Goal: Task Accomplishment & Management: Use online tool/utility

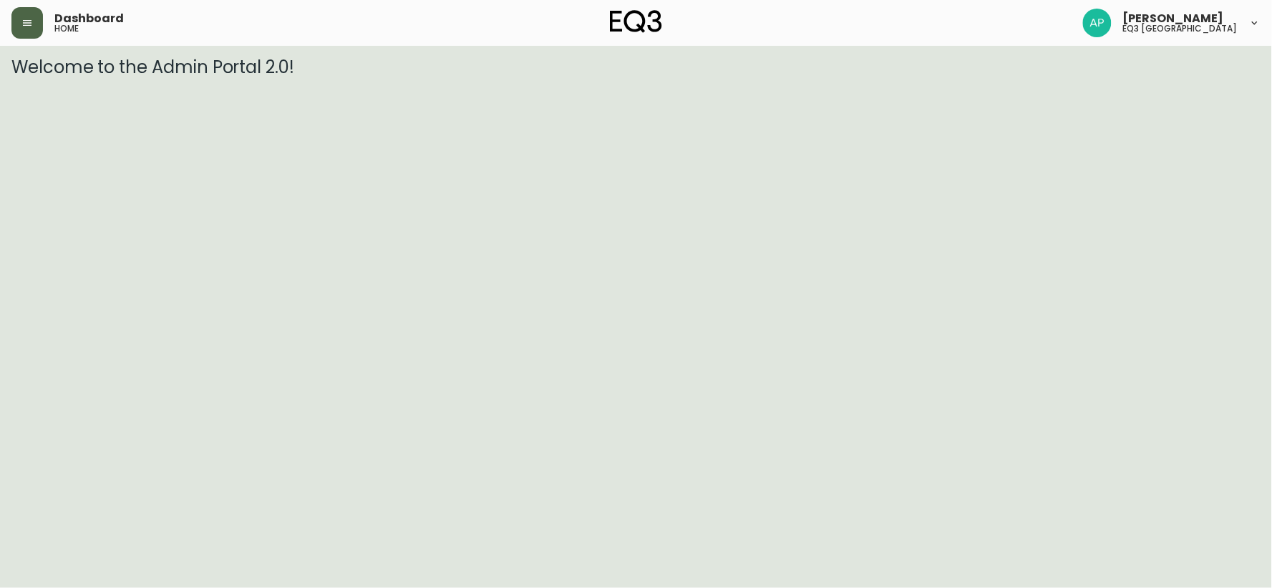
click at [29, 15] on button "button" at bounding box center [26, 22] width 31 height 31
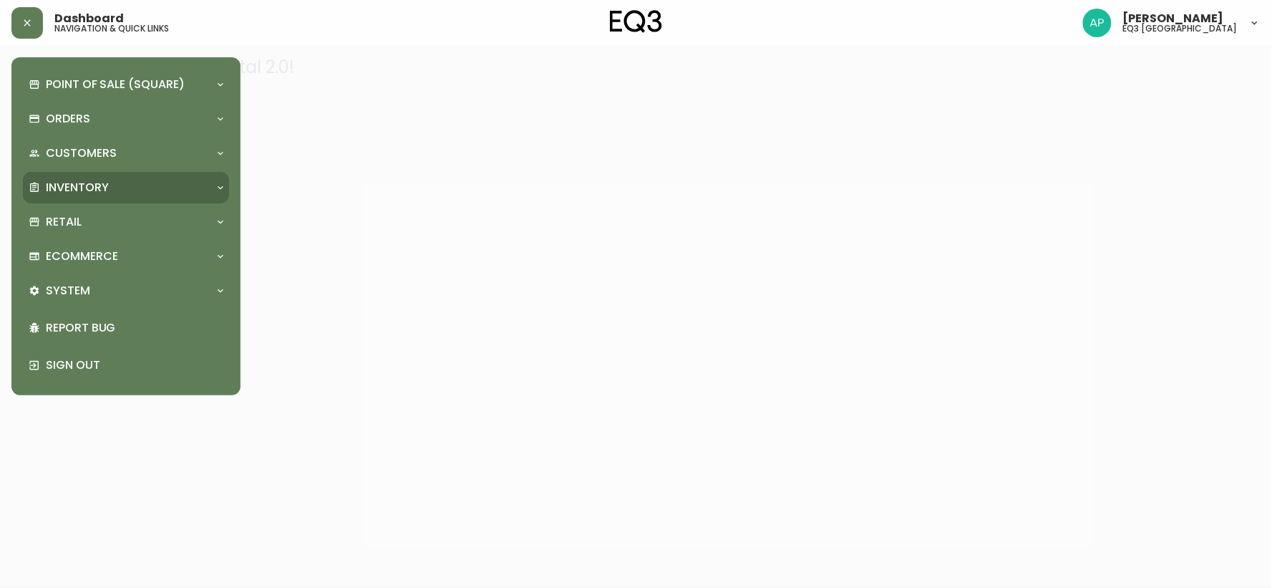
click at [100, 184] on p "Inventory" at bounding box center [77, 188] width 63 height 16
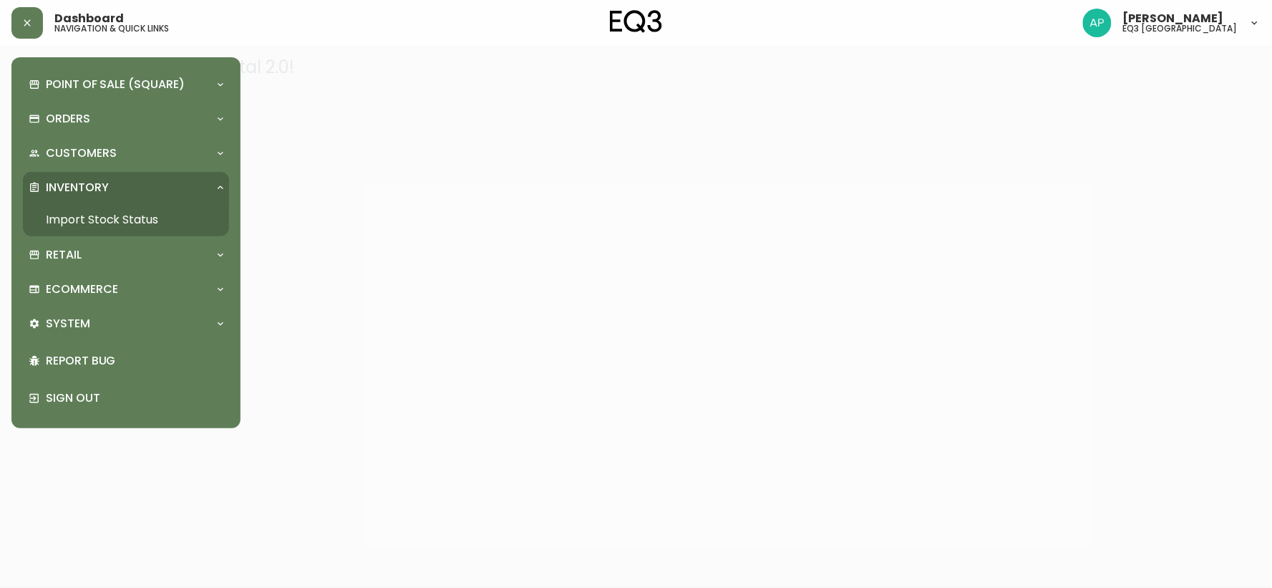
click at [118, 218] on link "Import Stock Status" at bounding box center [126, 219] width 206 height 33
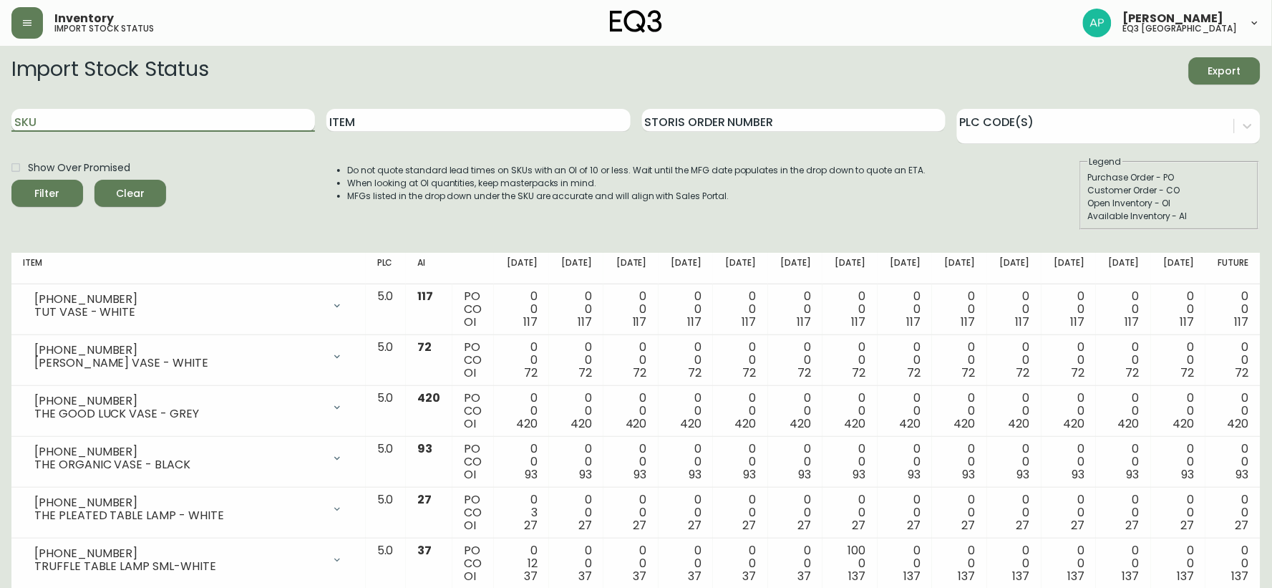
click at [186, 120] on input "SKU" at bounding box center [163, 120] width 304 height 23
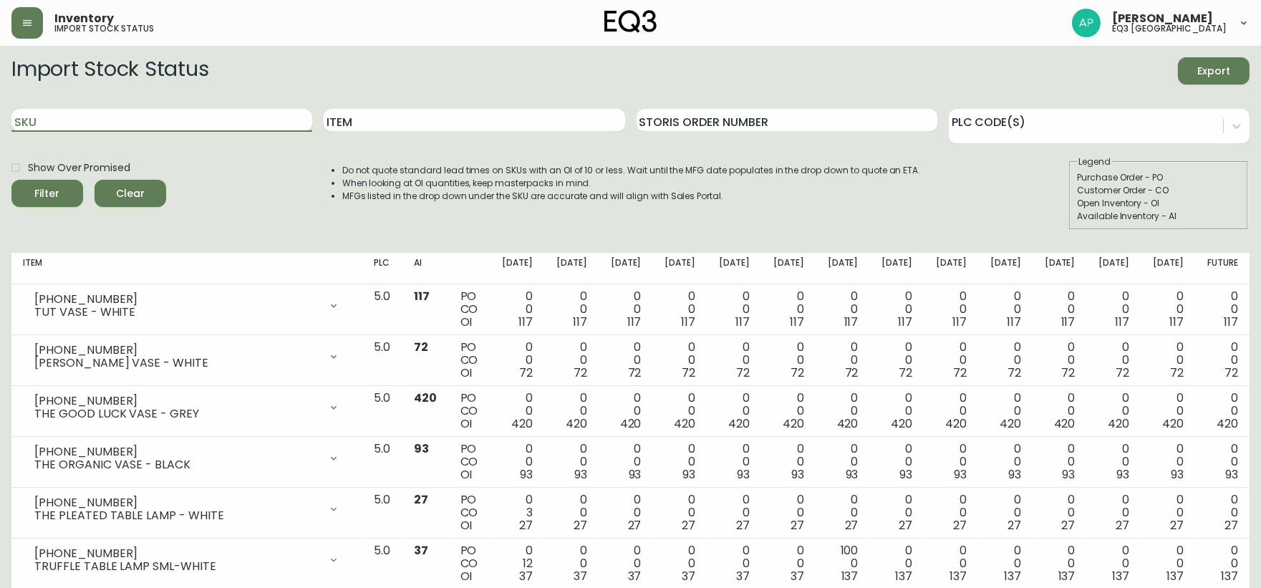
paste input "7130-438-13"
click at [11, 180] on button "Filter" at bounding box center [47, 193] width 72 height 27
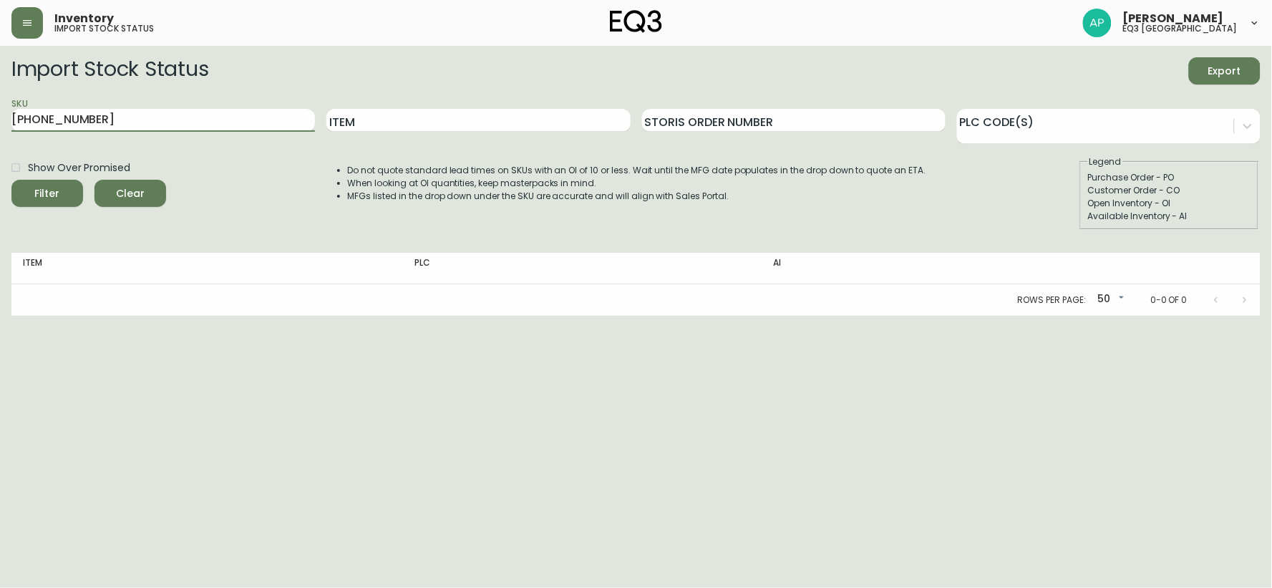
type input "7130-438-13"
click at [11, 180] on button "Filter" at bounding box center [47, 193] width 72 height 27
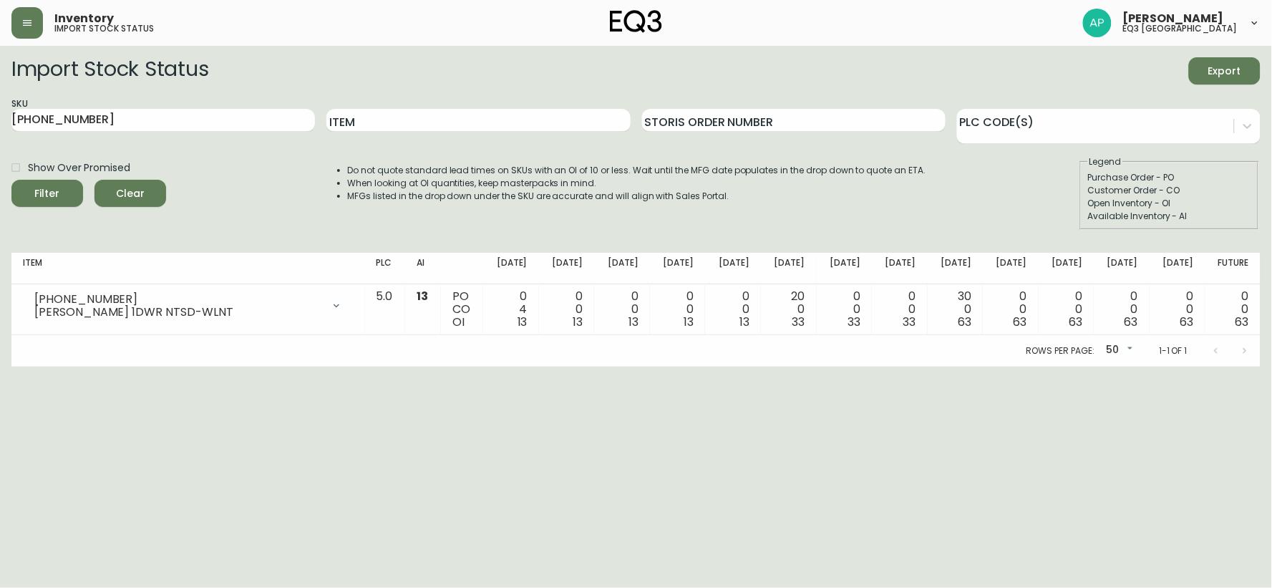
drag, startPoint x: 37, startPoint y: 406, endPoint x: 40, endPoint y: 383, distance: 23.2
click at [40, 367] on html "Inventory import stock status Audrey-Anne Pichette eq3 quebec city Import Stock…" at bounding box center [636, 183] width 1272 height 367
drag, startPoint x: 125, startPoint y: 115, endPoint x: 0, endPoint y: 72, distance: 131.5
click at [0, 72] on main "Import Stock Status Export SKU 7130-438-13 Item Storis Order Number PLC Code(s)…" at bounding box center [636, 206] width 1272 height 321
paste input "7130-429-13"
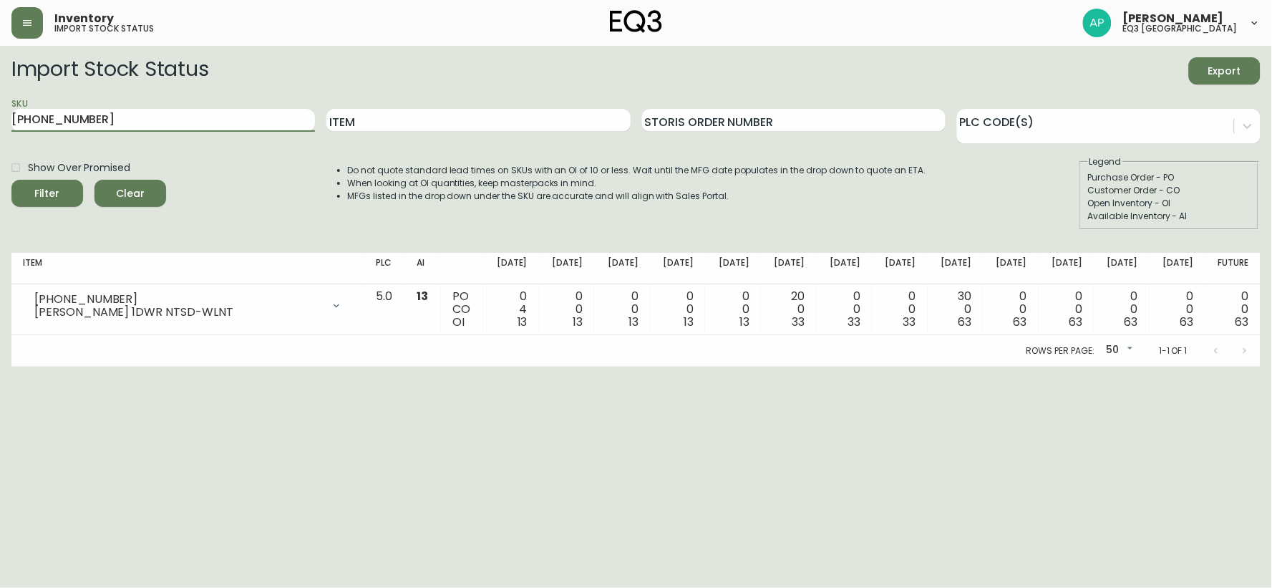
type input "7130-429-13"
click at [11, 180] on button "Filter" at bounding box center [47, 193] width 72 height 27
drag, startPoint x: 24, startPoint y: 409, endPoint x: 9, endPoint y: 160, distance: 248.9
click at [24, 367] on html "Inventory import stock status Audrey-Anne Pichette eq3 quebec city Import Stock…" at bounding box center [636, 183] width 1272 height 367
drag, startPoint x: 95, startPoint y: 123, endPoint x: 0, endPoint y: 75, distance: 106.6
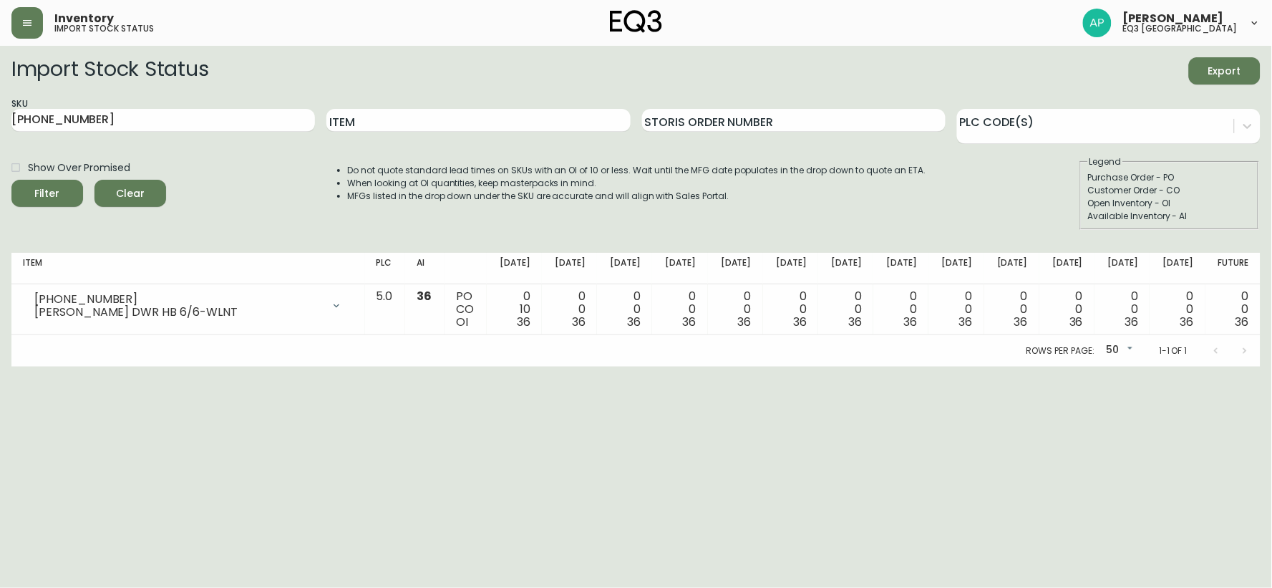
click at [0, 75] on main "Import Stock Status Export SKU 7130-429-13 Item Storis Order Number PLC Code(s)…" at bounding box center [636, 206] width 1272 height 321
paste input "7130-420-13"
type input "7130-420-13"
click at [11, 180] on button "Filter" at bounding box center [47, 193] width 72 height 27
drag, startPoint x: 24, startPoint y: 404, endPoint x: 105, endPoint y: 150, distance: 265.8
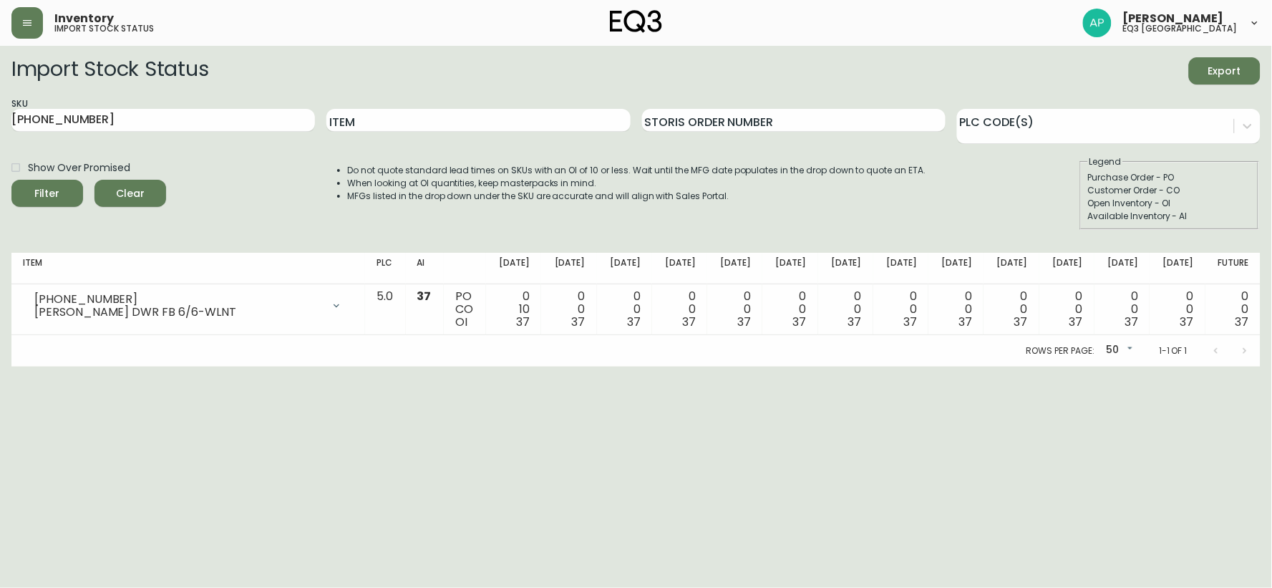
click at [27, 367] on html "Inventory import stock status Audrey-Anne Pichette eq3 quebec city Import Stock…" at bounding box center [636, 183] width 1272 height 367
drag, startPoint x: 139, startPoint y: 117, endPoint x: 0, endPoint y: 4, distance: 178.7
click at [0, 4] on div "Inventory import stock status Audrey-Anne Pichette eq3 quebec city Import Stock…" at bounding box center [636, 183] width 1272 height 367
paste input "7130-412-13"
type input "7130-412-13"
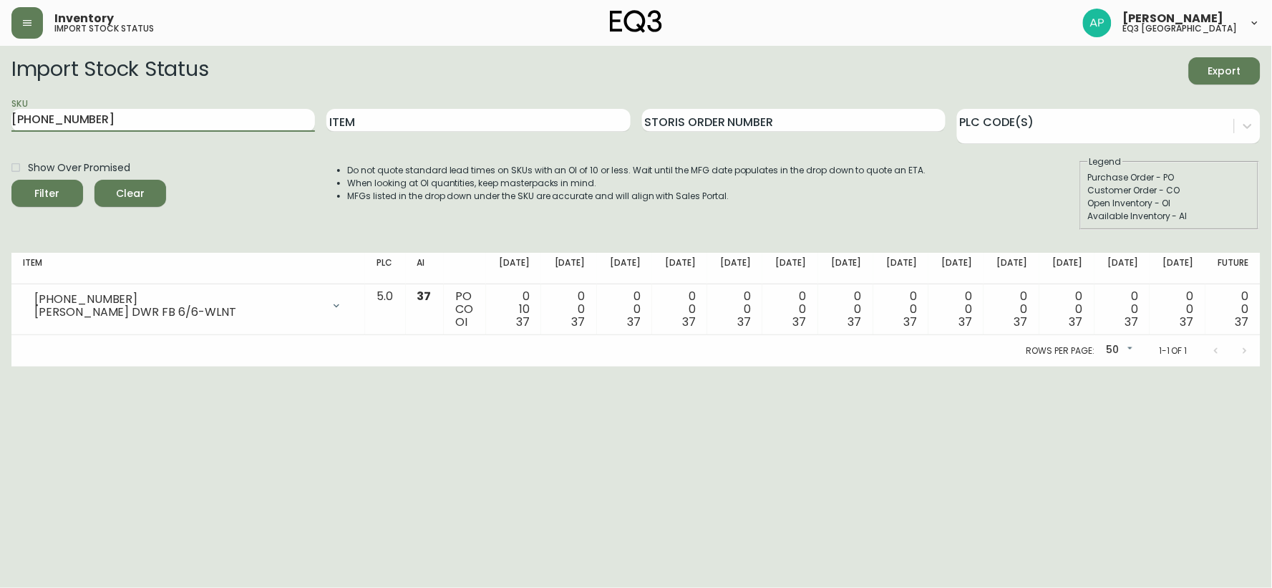
click at [11, 180] on button "Filter" at bounding box center [47, 193] width 72 height 27
click at [34, 367] on html "Inventory import stock status Audrey-Anne Pichette eq3 quebec city Import Stock…" at bounding box center [636, 183] width 1272 height 367
drag, startPoint x: 132, startPoint y: 110, endPoint x: 0, endPoint y: 102, distance: 132.6
click at [0, 102] on main "Import Stock Status Export SKU 7130-412-13 Item Storis Order Number PLC Code(s)…" at bounding box center [636, 206] width 1272 height 321
paste input "3050-434-0"
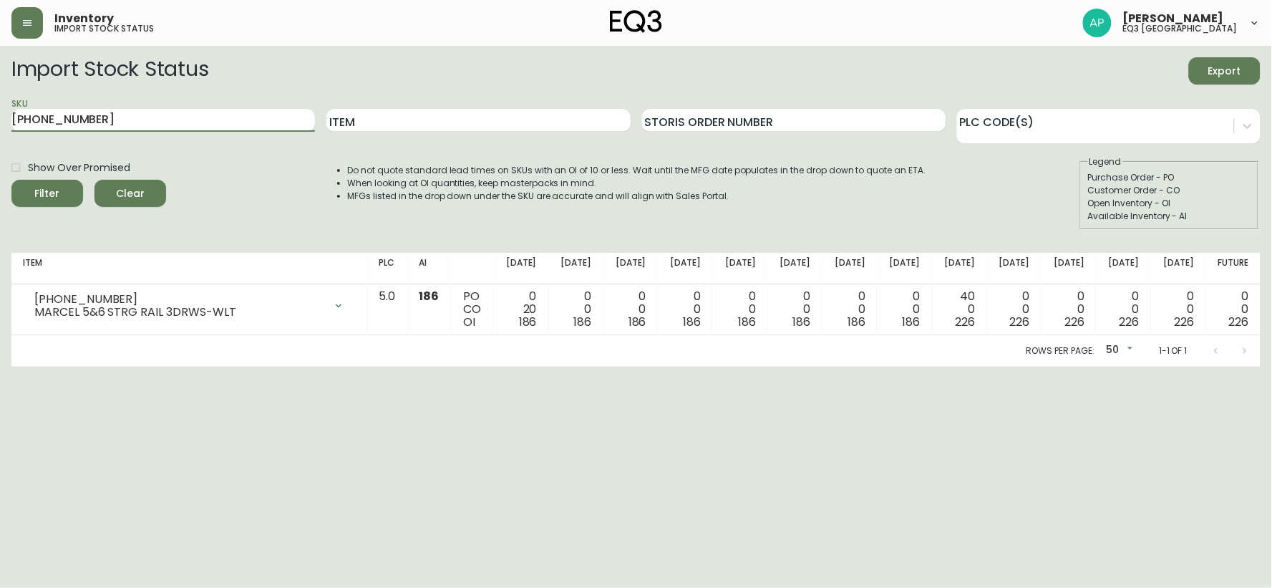
type input "3050-434-0"
click at [11, 180] on button "Filter" at bounding box center [47, 193] width 72 height 27
